Goal: Task Accomplishment & Management: Use online tool/utility

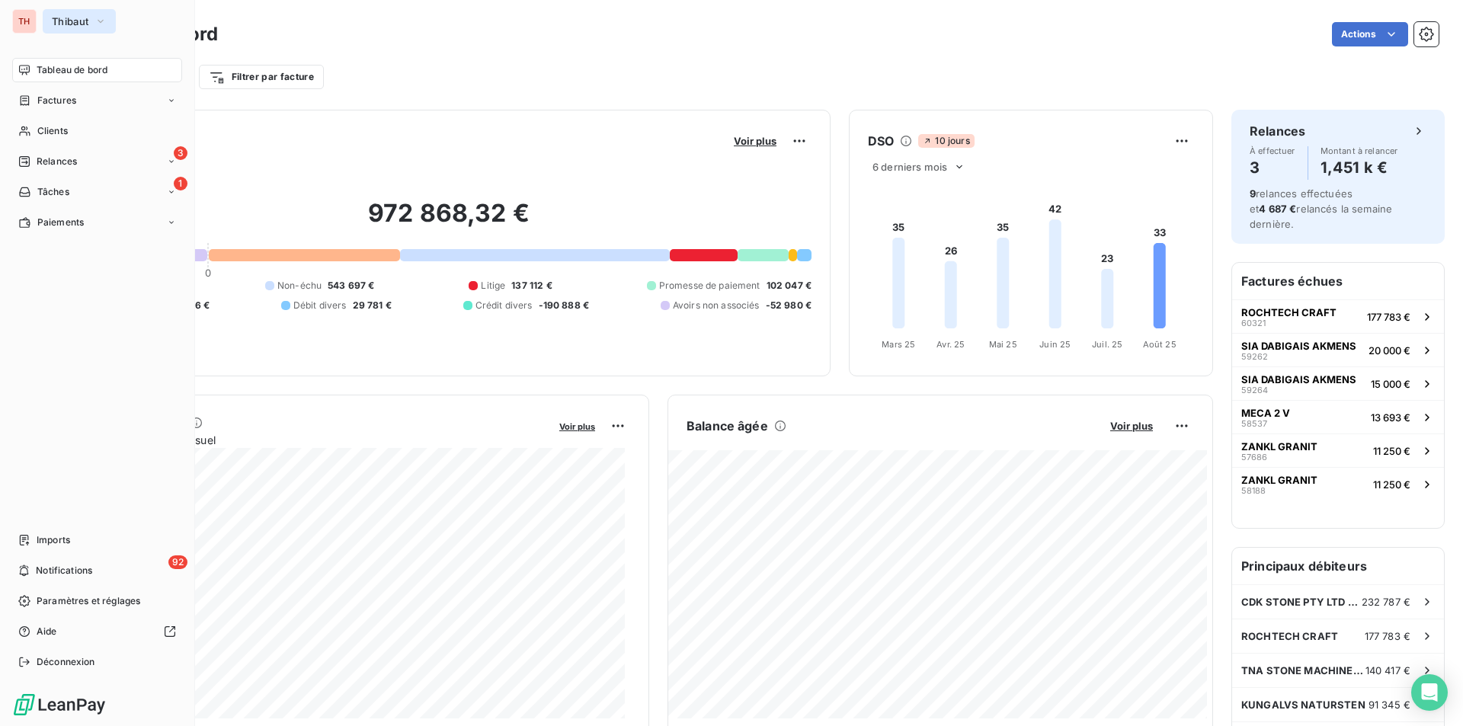
click at [97, 26] on icon "button" at bounding box center [100, 21] width 12 height 15
type input "t"
click at [80, 24] on span "Thibaut" at bounding box center [70, 21] width 37 height 12
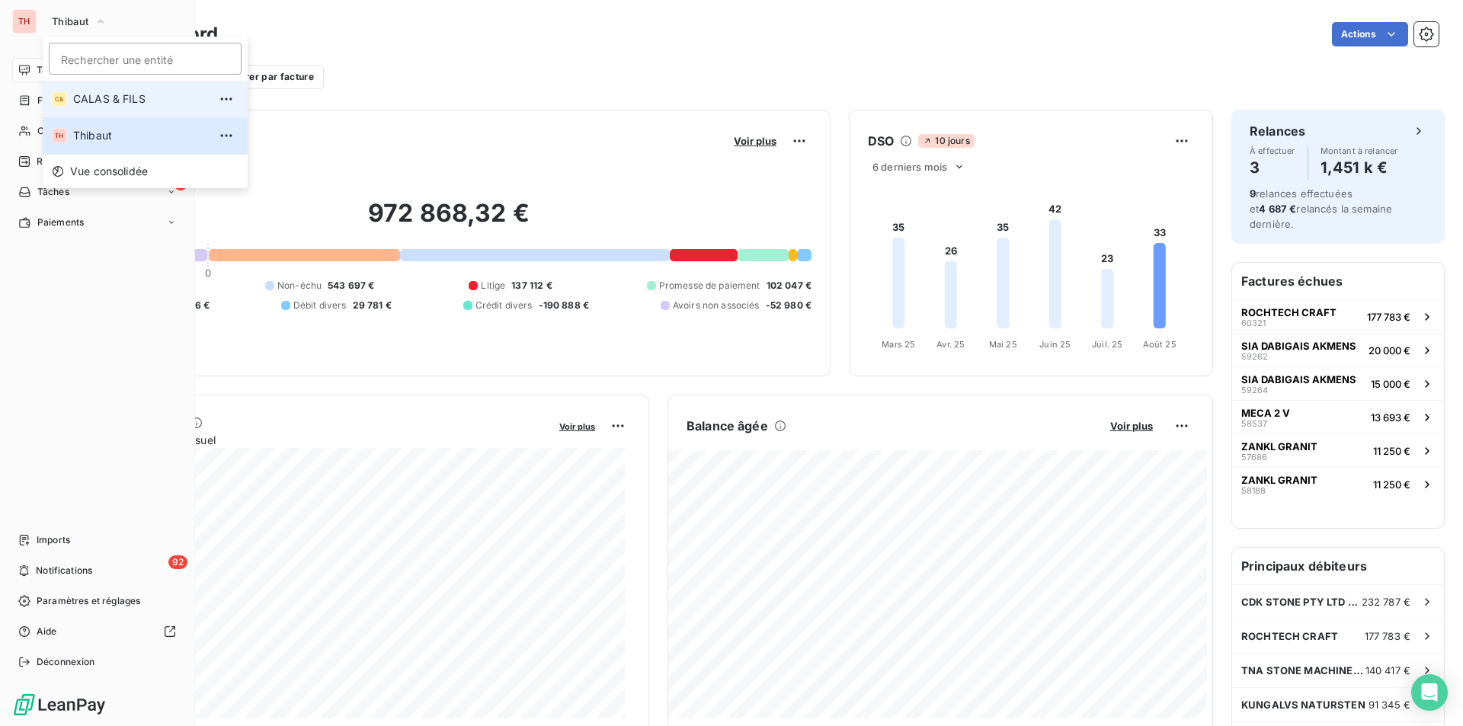
click at [86, 83] on li "C& CALAS & [PERSON_NAME]" at bounding box center [145, 99] width 205 height 37
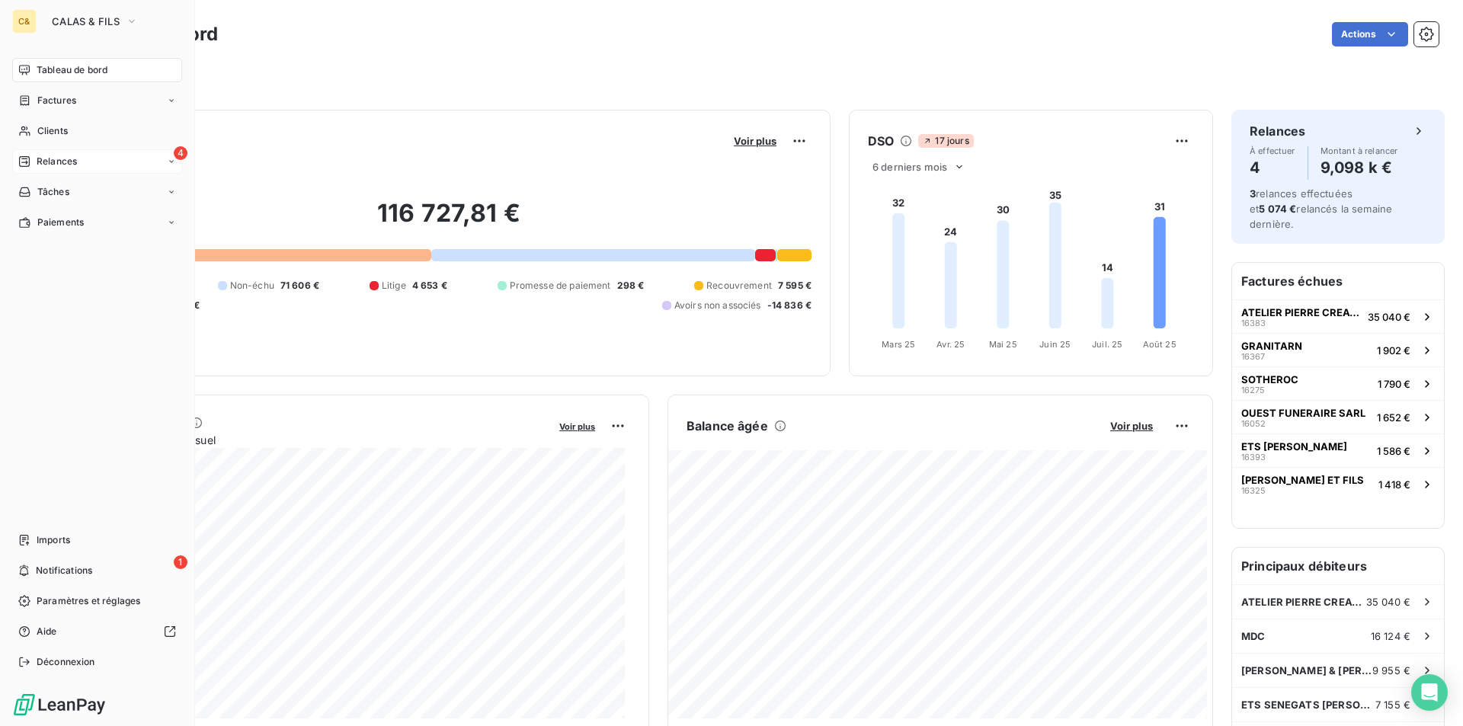
click at [50, 160] on span "Relances" at bounding box center [57, 162] width 40 height 14
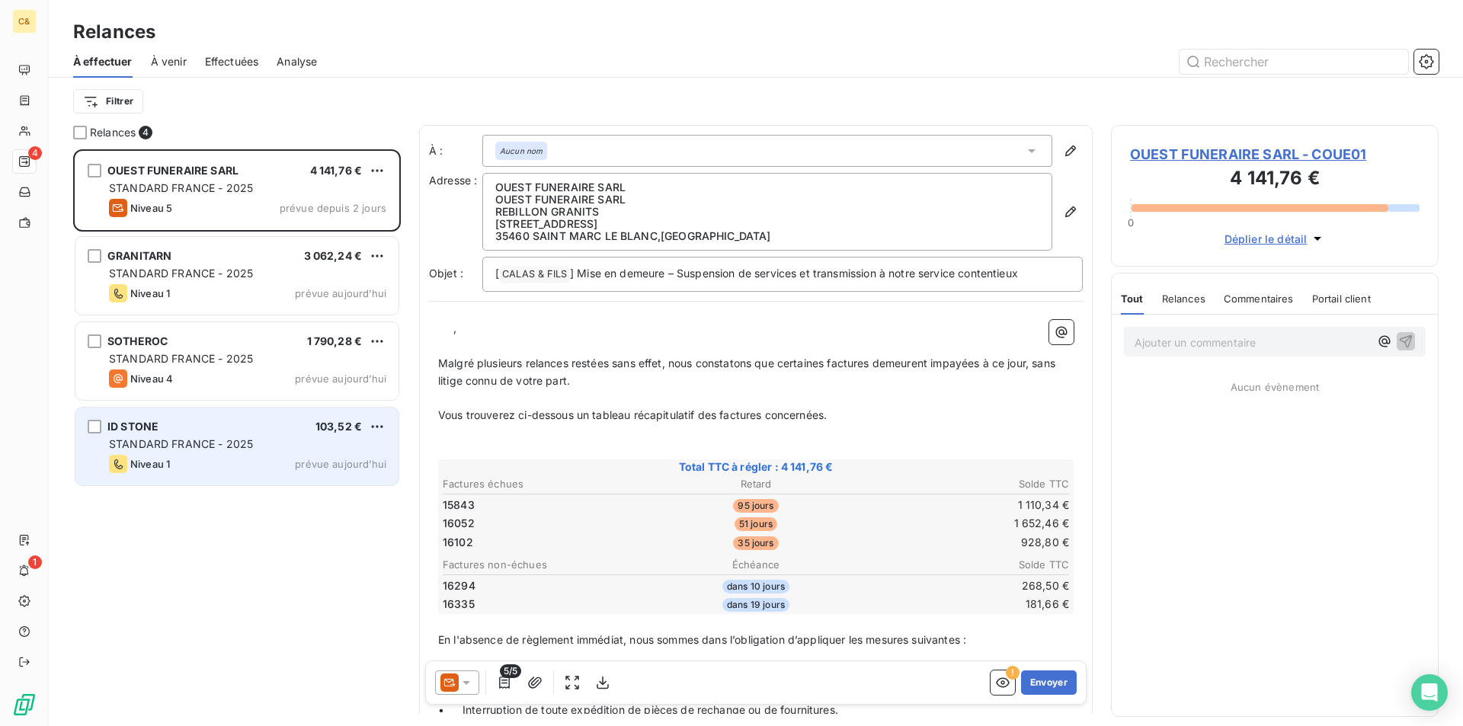
scroll to position [565, 316]
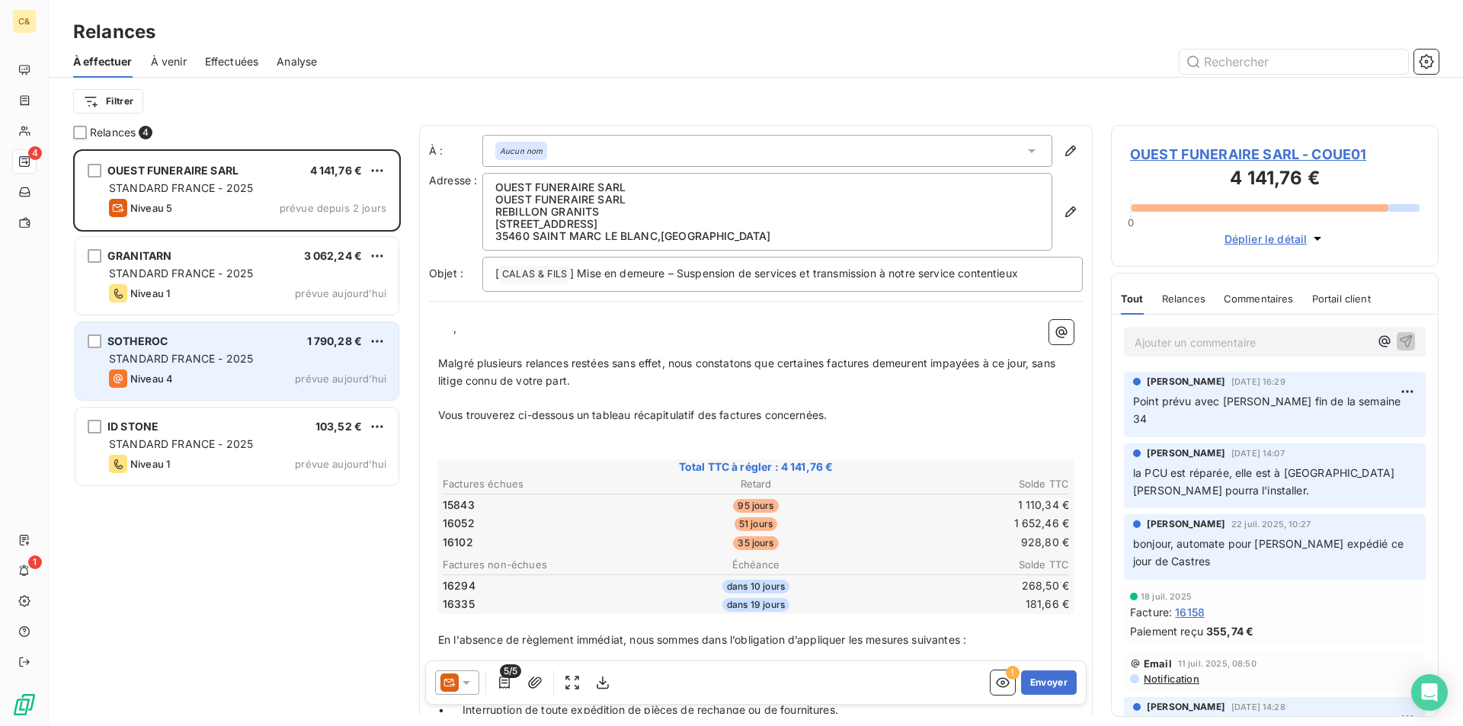
click at [243, 379] on div "Niveau 4 prévue aujourd’hui" at bounding box center [247, 378] width 277 height 18
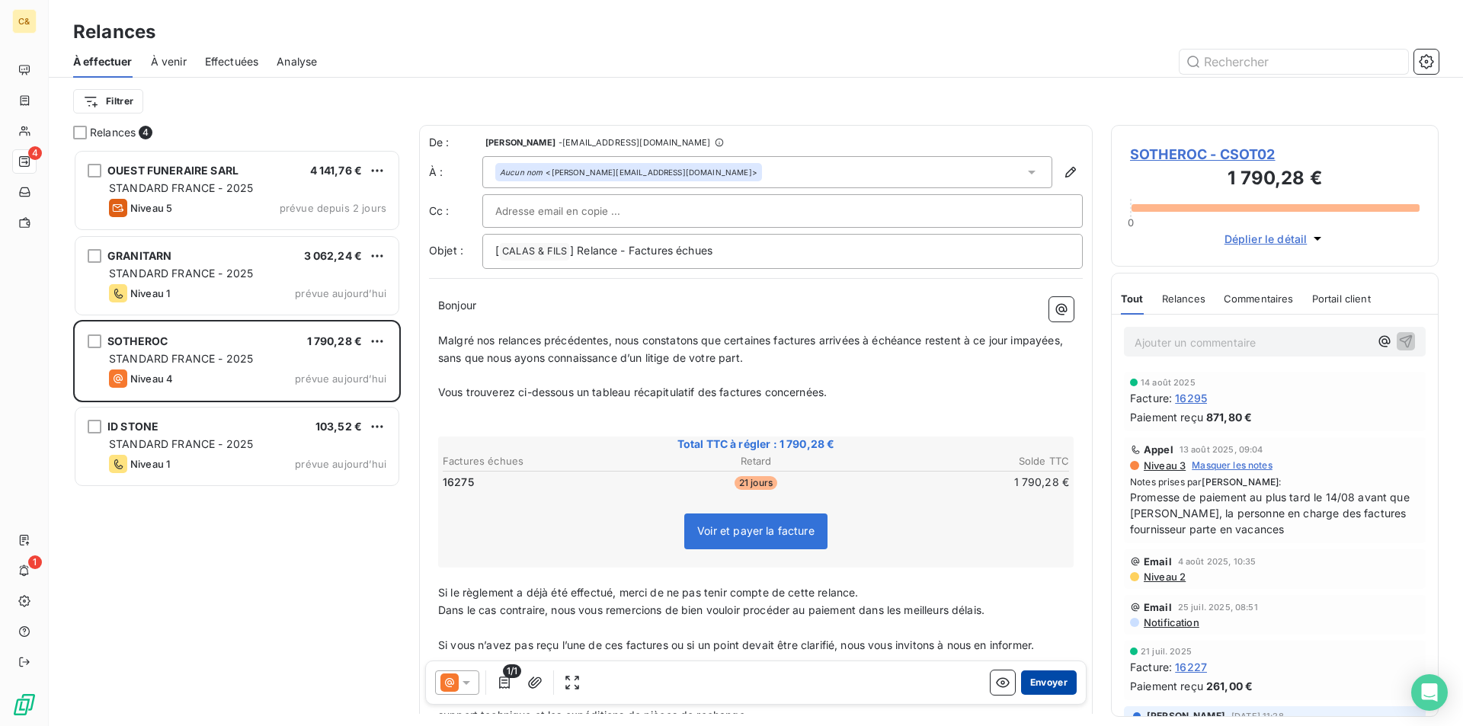
click at [1045, 680] on button "Envoyer" at bounding box center [1049, 682] width 56 height 24
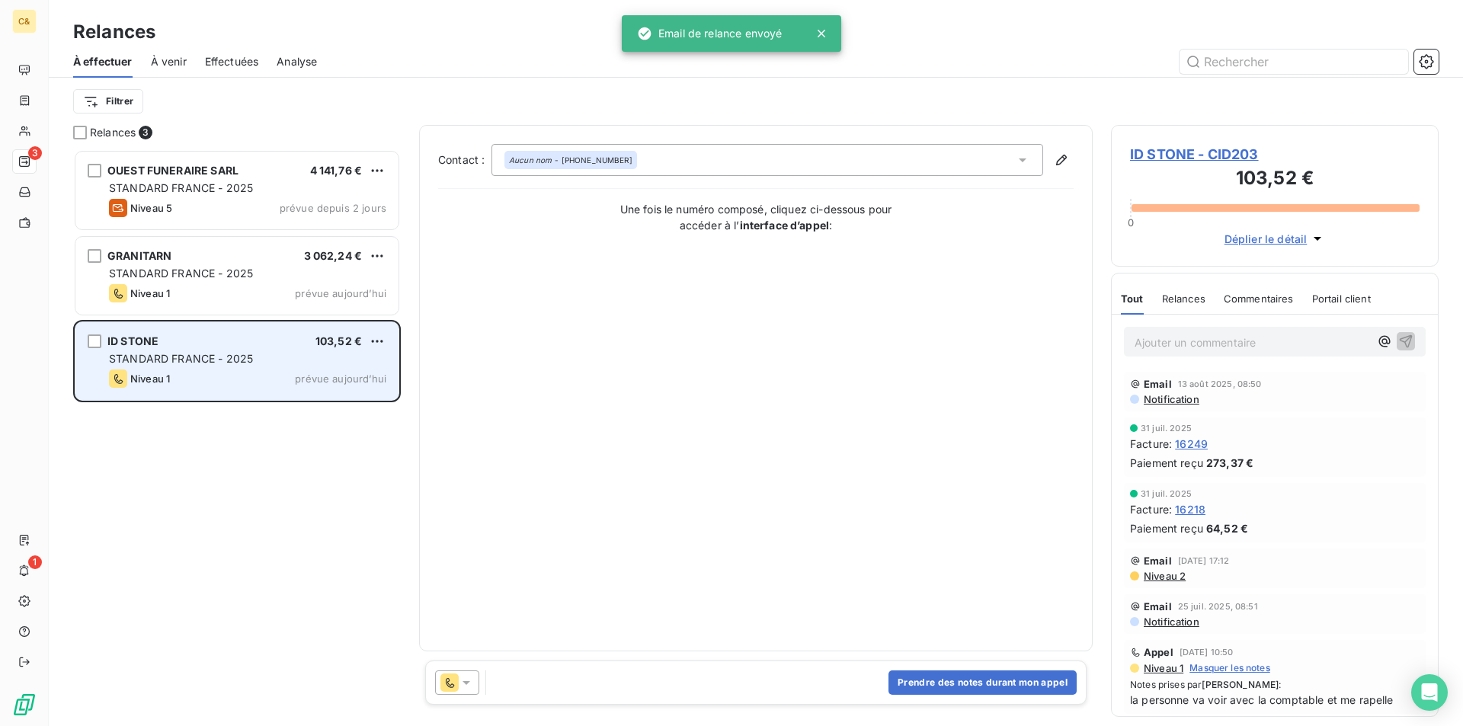
click at [222, 373] on div "Niveau 1 prévue aujourd’hui" at bounding box center [247, 378] width 277 height 18
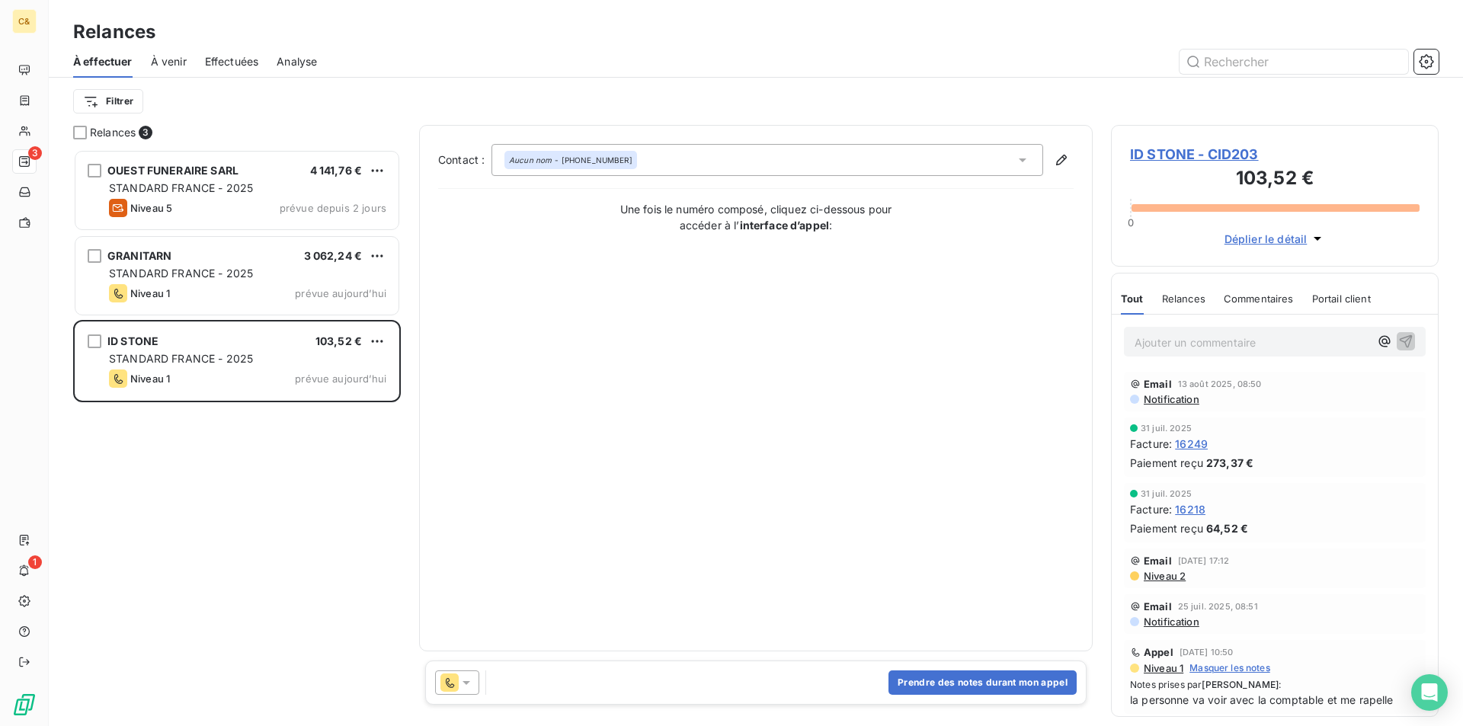
click at [473, 679] on icon at bounding box center [466, 682] width 15 height 15
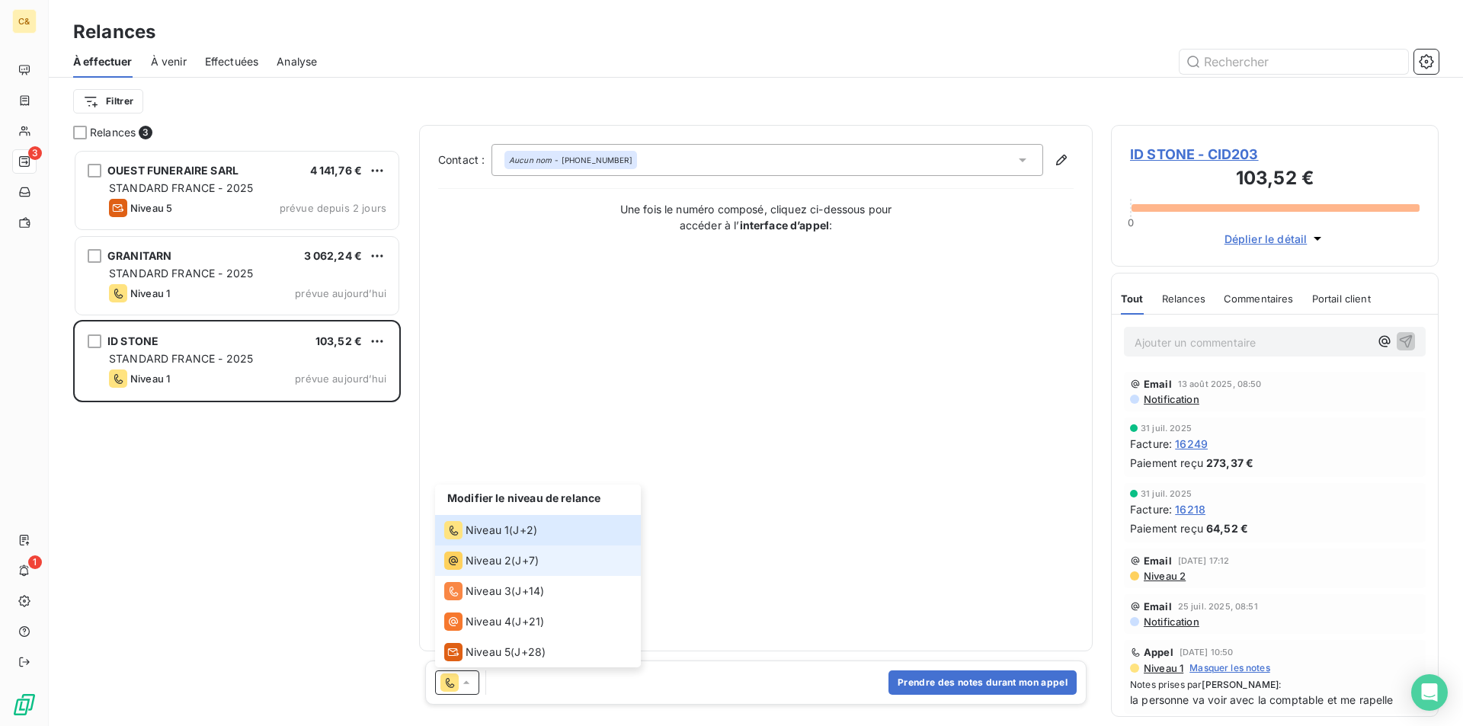
click at [506, 565] on span "Niveau 2" at bounding box center [488, 560] width 46 height 15
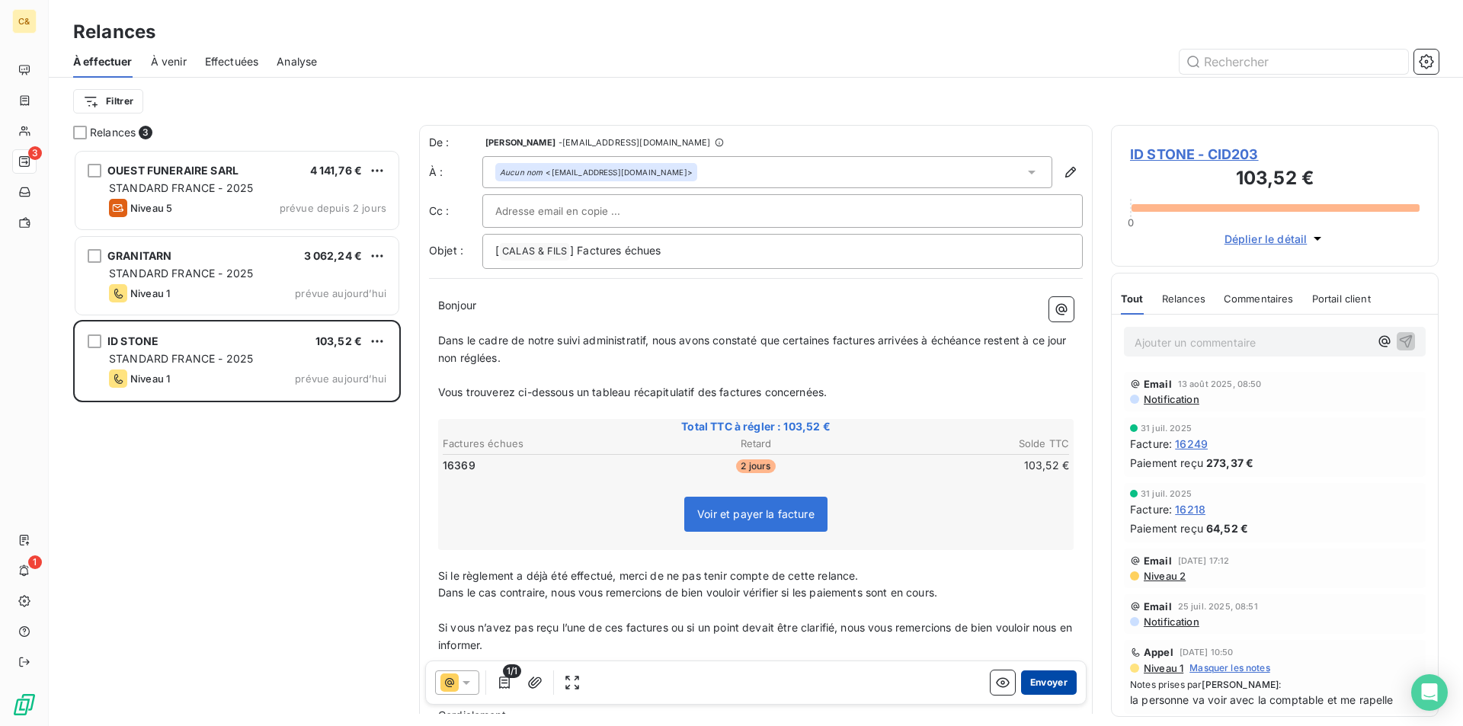
click at [1055, 684] on button "Envoyer" at bounding box center [1049, 682] width 56 height 24
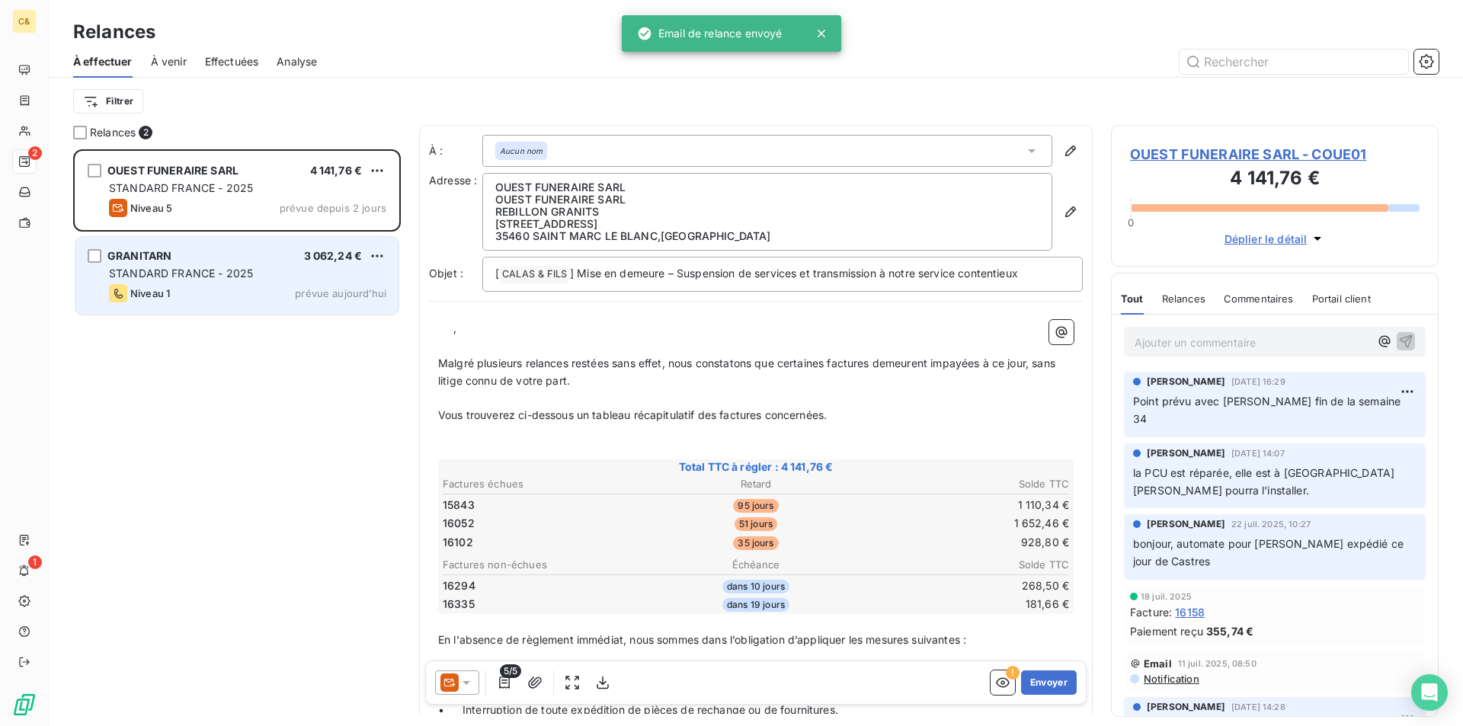
click at [212, 280] on div "STANDARD FRANCE - 2025" at bounding box center [247, 273] width 277 height 15
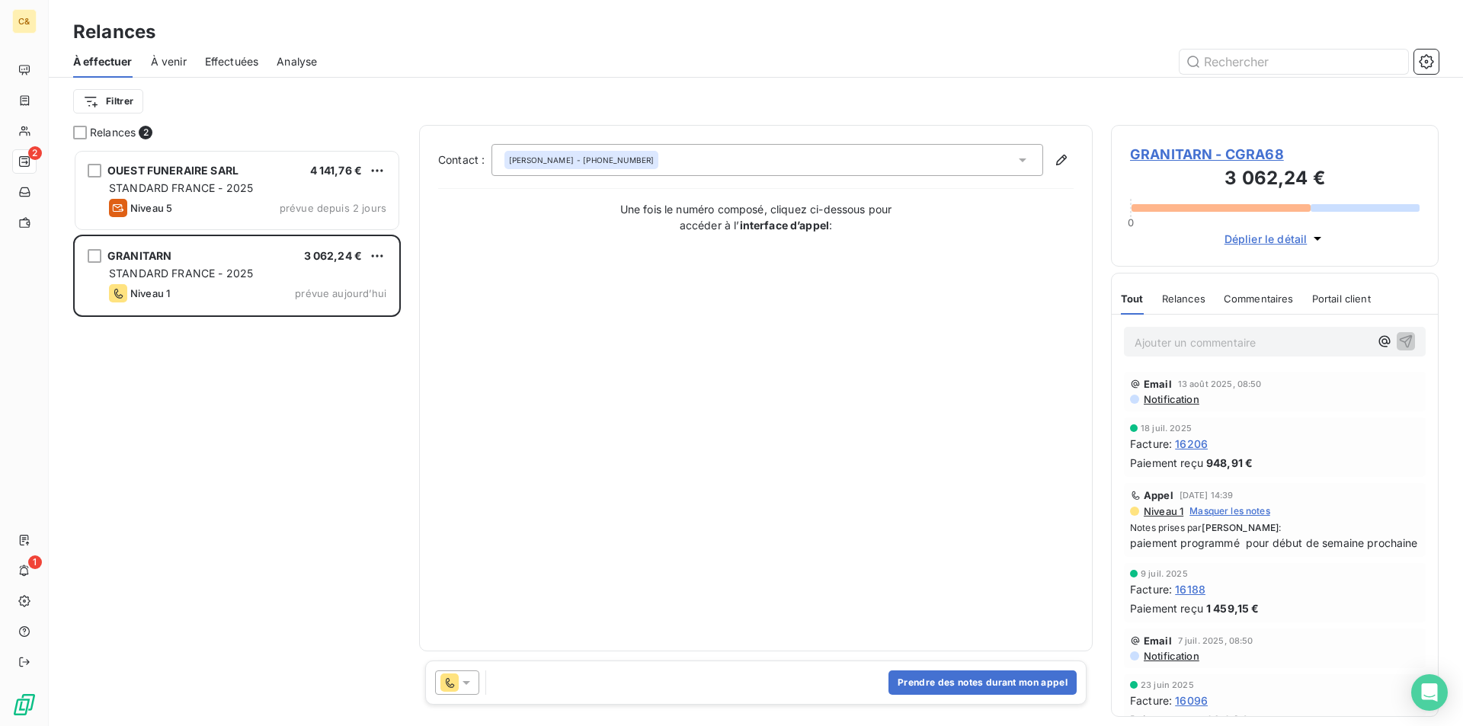
click at [469, 682] on icon at bounding box center [466, 683] width 8 height 4
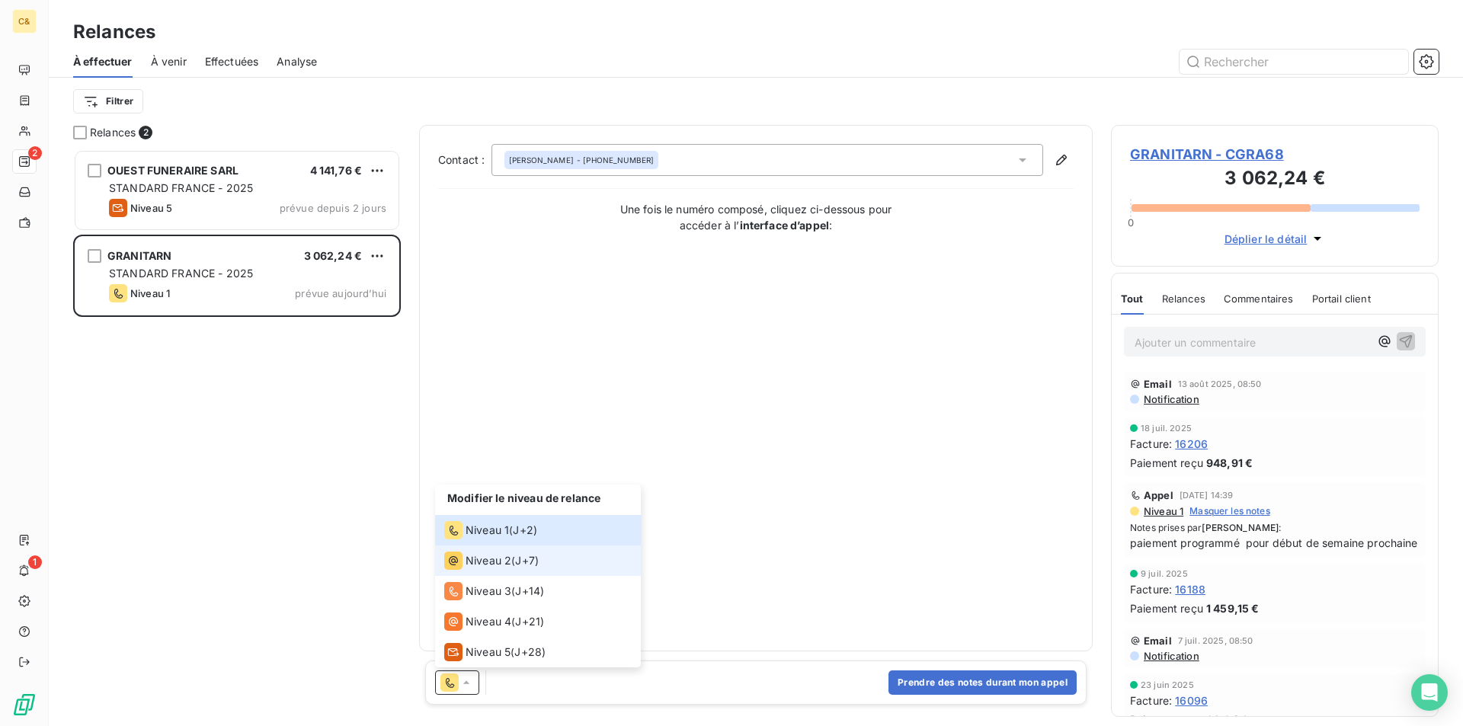
click at [488, 559] on span "Niveau 2" at bounding box center [488, 560] width 46 height 15
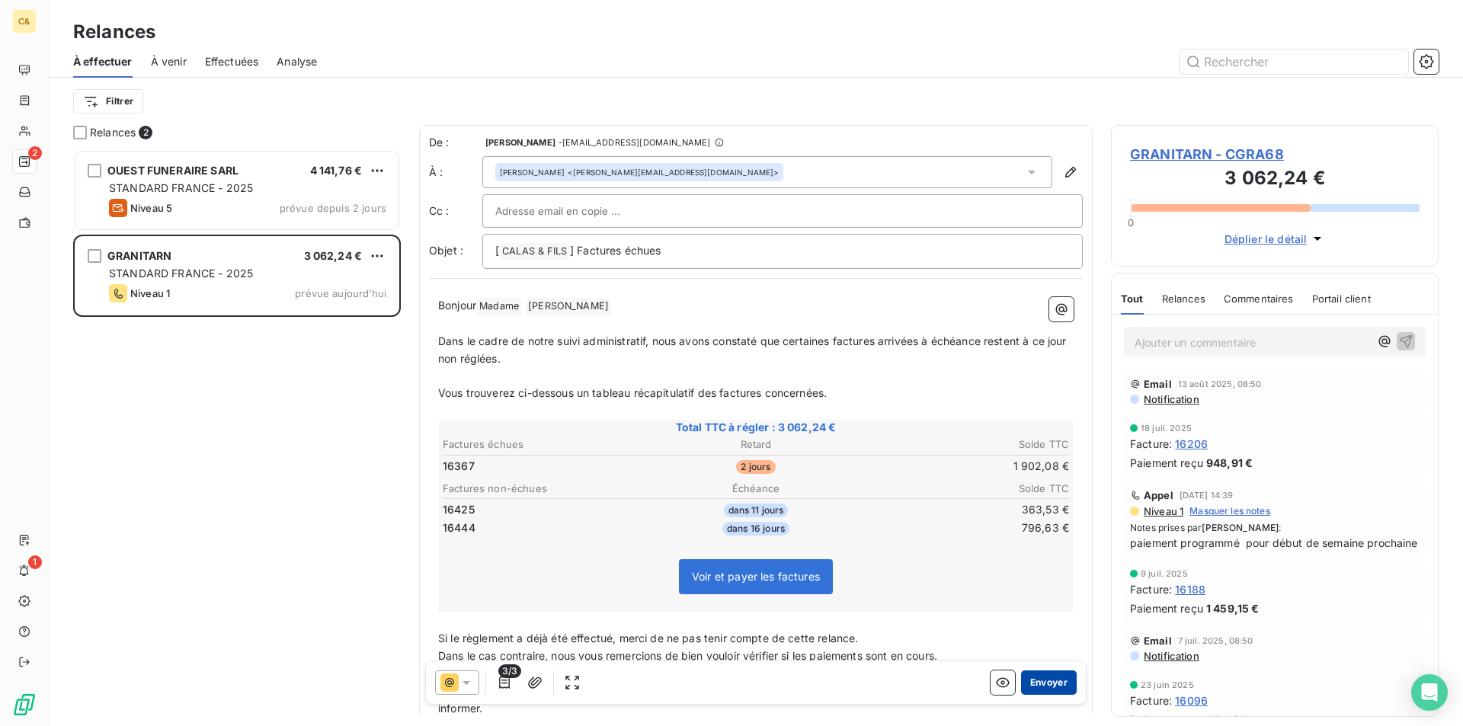
click at [1032, 684] on button "Envoyer" at bounding box center [1049, 682] width 56 height 24
